Goal: Check status: Check status

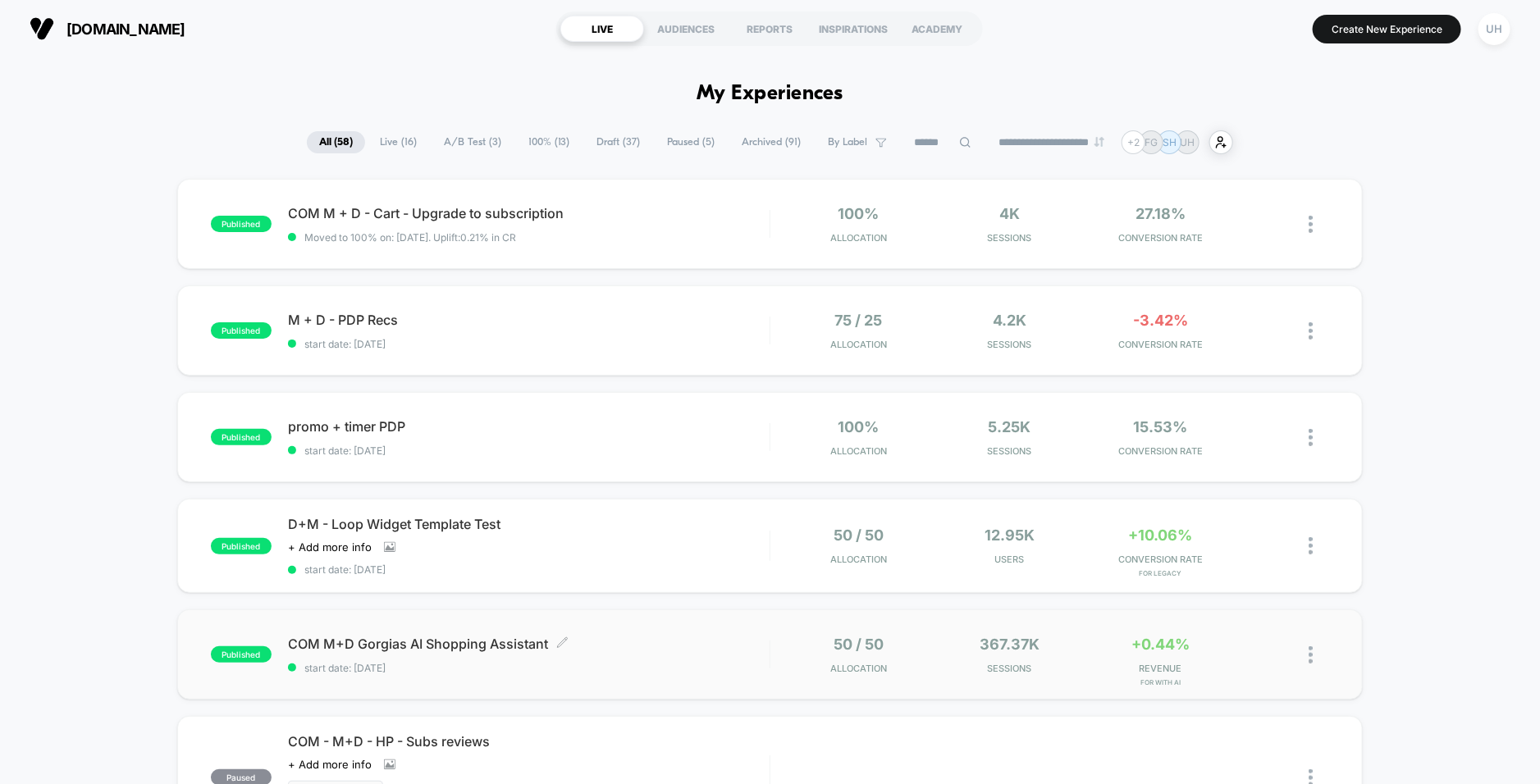
click at [613, 650] on span "COM M+D Gorgias AI Shopping Assistant Click to edit experience details" at bounding box center [528, 644] width 481 height 17
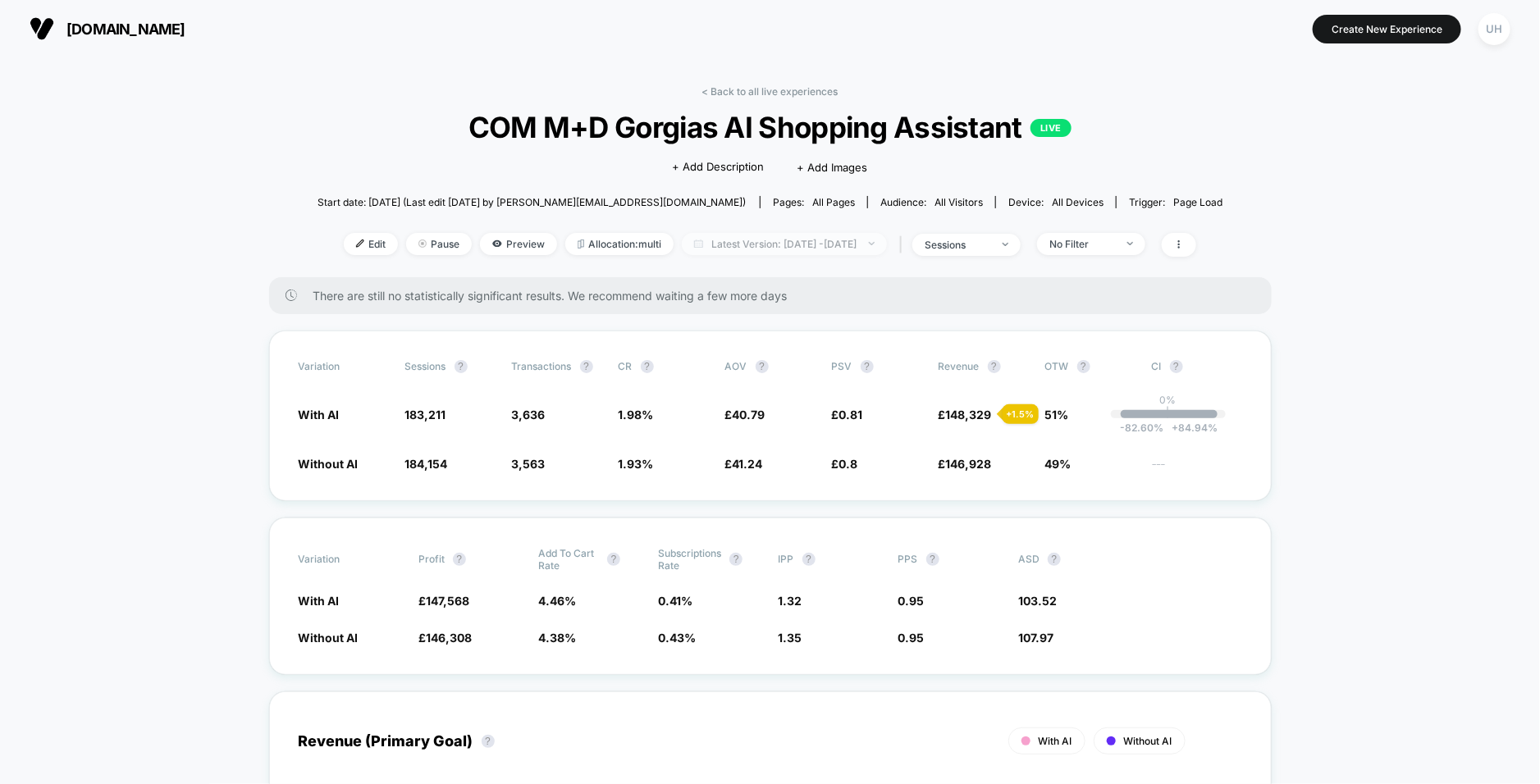
click at [795, 245] on span "Latest Version: [DATE] - [DATE]" at bounding box center [783, 244] width 205 height 22
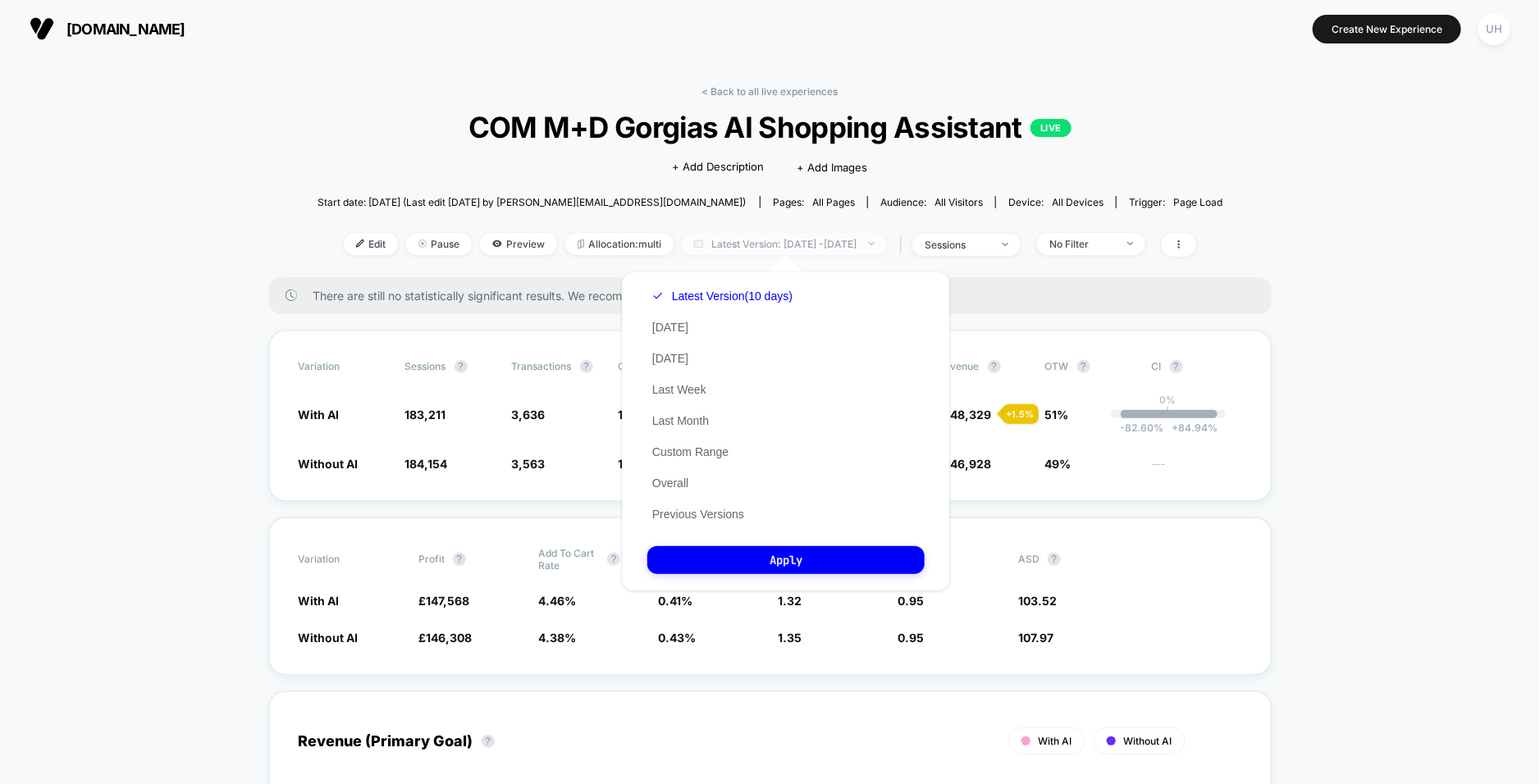
click at [779, 240] on span "Latest Version: [DATE] - [DATE]" at bounding box center [783, 244] width 205 height 22
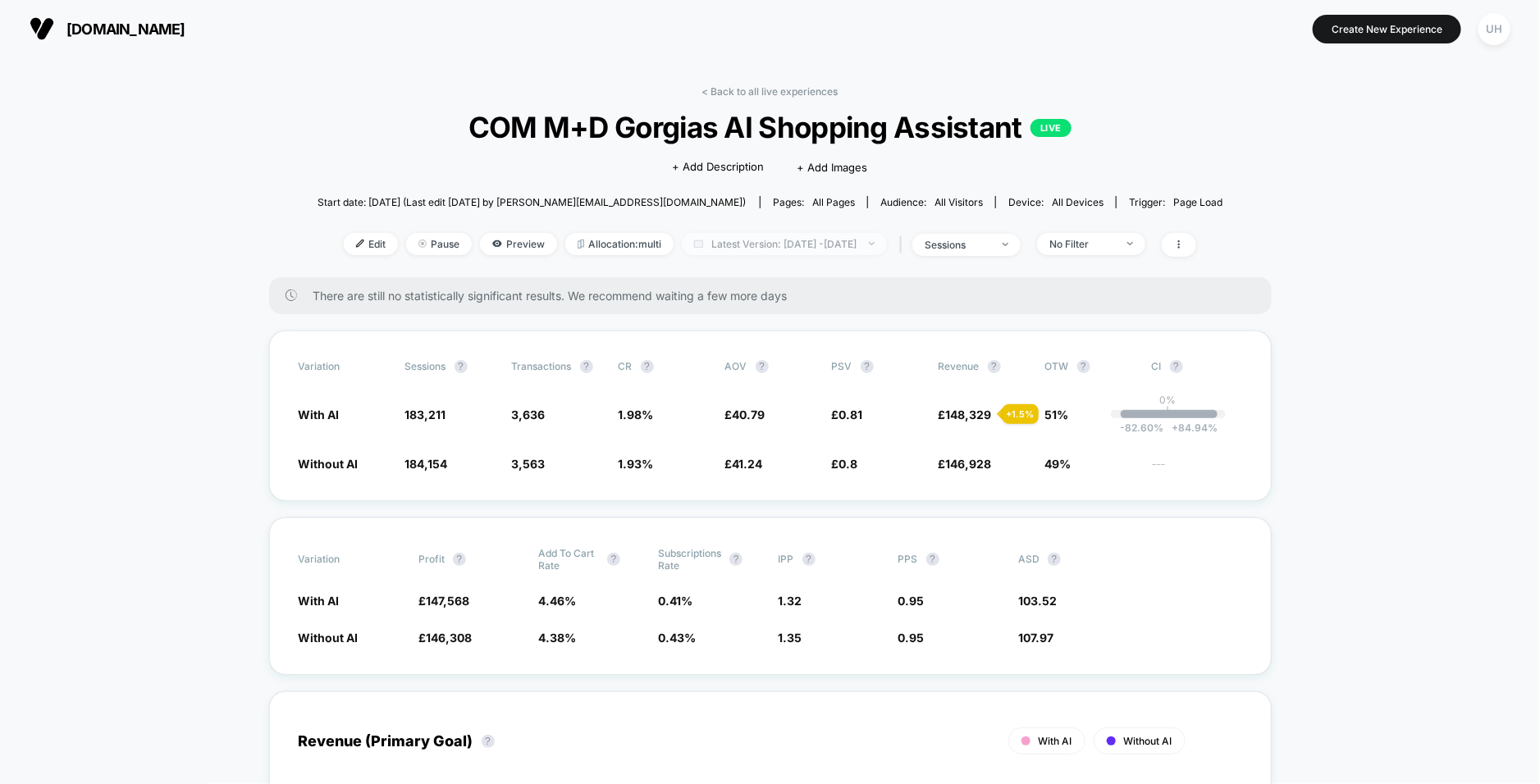
click at [779, 240] on span "Latest Version: [DATE] - [DATE]" at bounding box center [783, 244] width 205 height 22
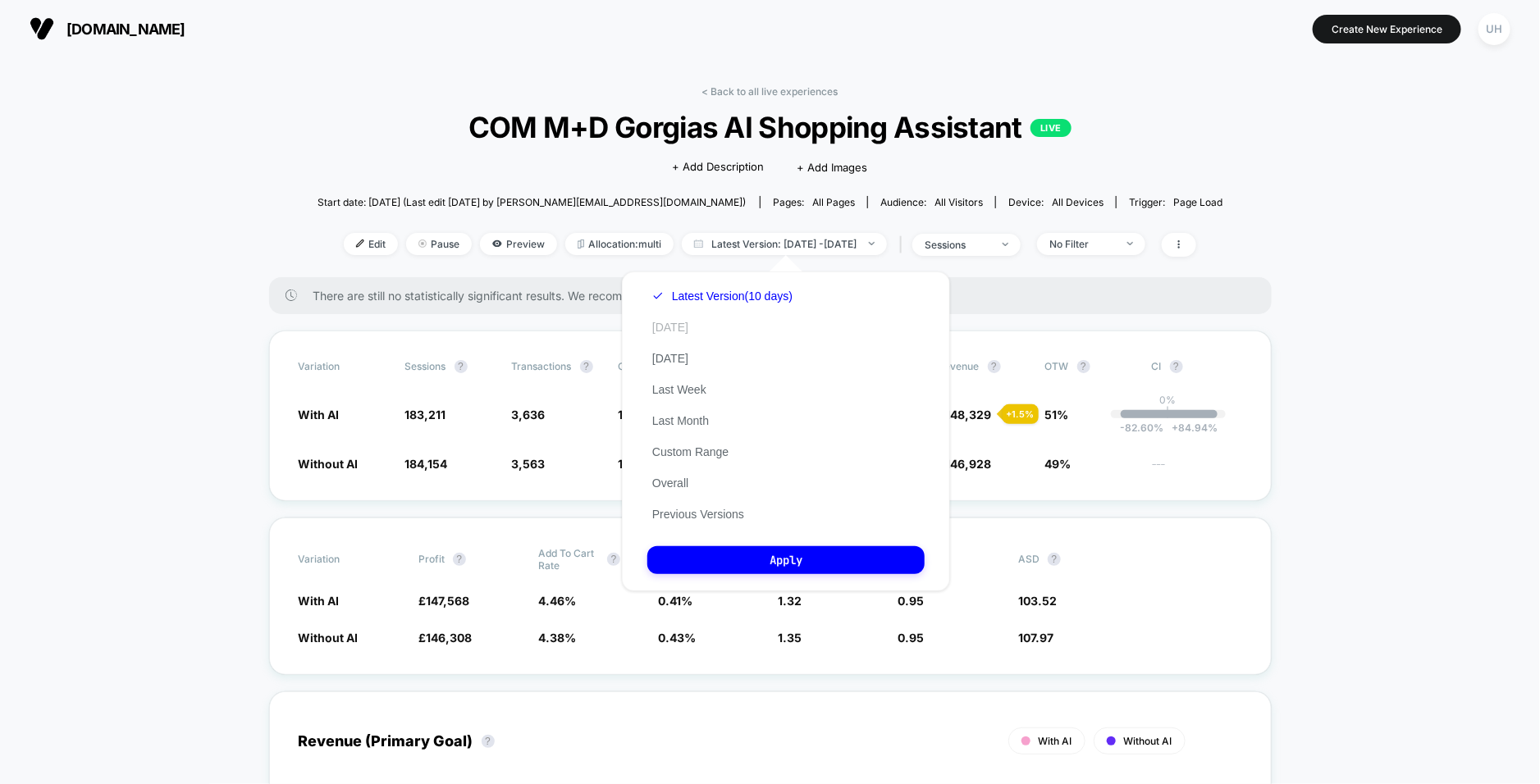
click at [670, 322] on button "[DATE]" at bounding box center [670, 327] width 46 height 15
click at [688, 455] on button "Custom Range" at bounding box center [690, 452] width 86 height 15
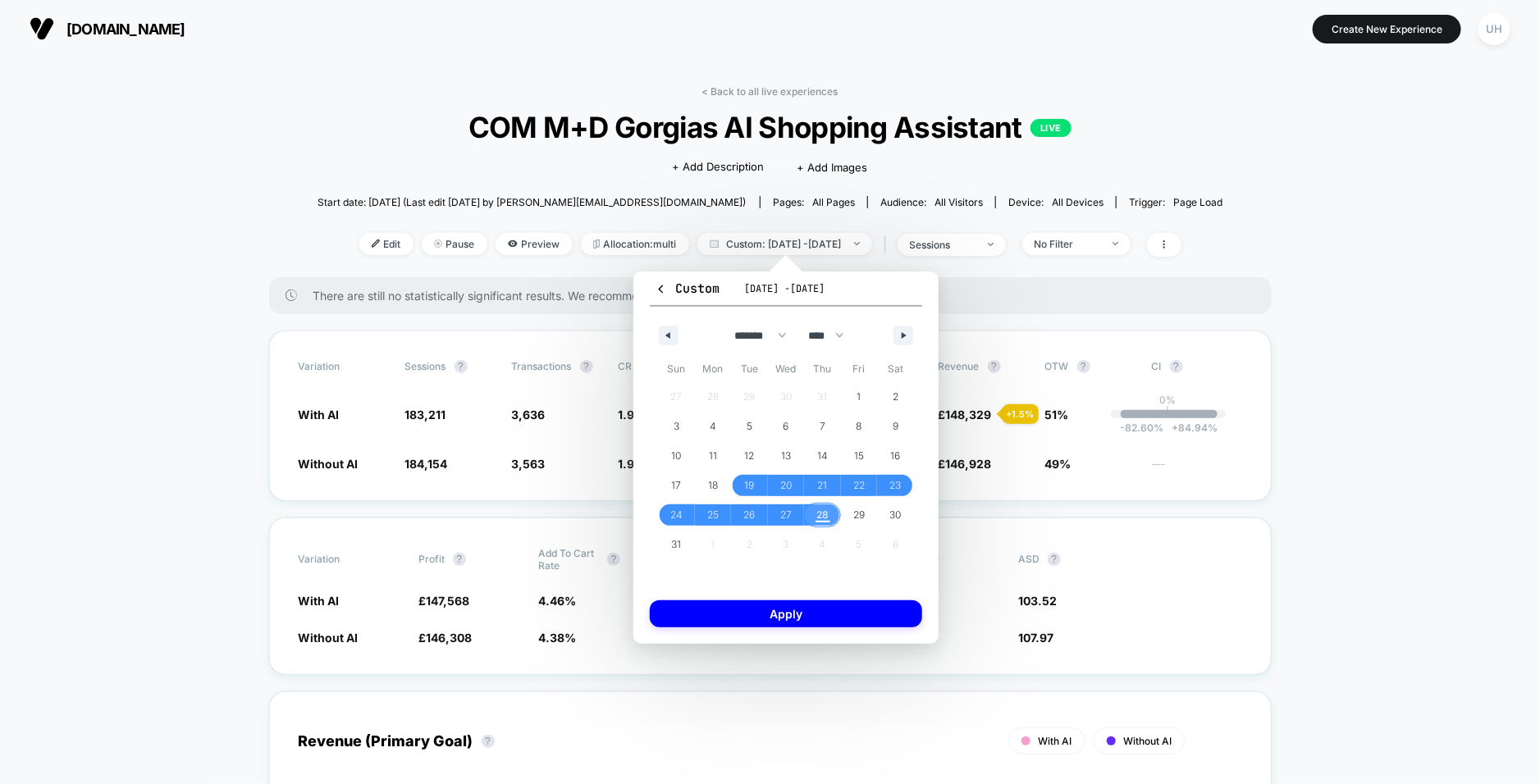
click at [821, 513] on span "28" at bounding box center [821, 515] width 12 height 30
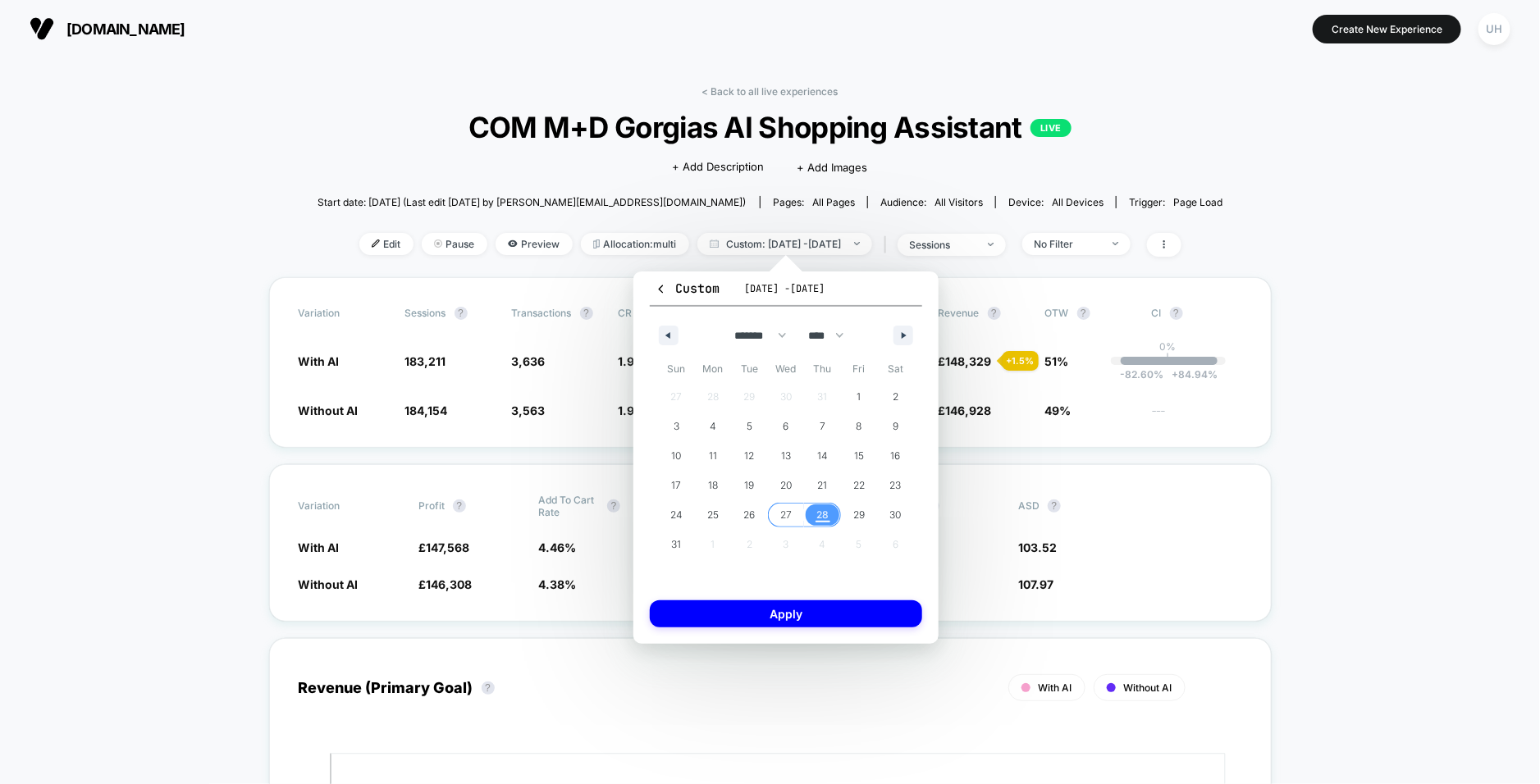
click at [792, 513] on span "27" at bounding box center [786, 514] width 37 height 21
click at [791, 615] on button "Apply" at bounding box center [786, 613] width 273 height 27
